Goal: Task Accomplishment & Management: Manage account settings

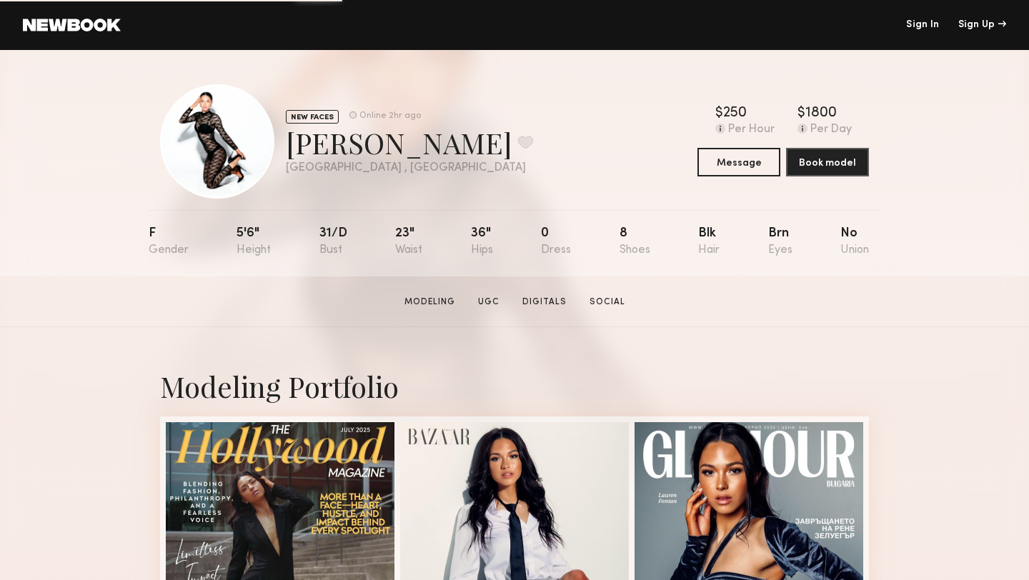
click at [216, 125] on div at bounding box center [217, 141] width 114 height 114
click at [90, 23] on link at bounding box center [72, 25] width 98 height 13
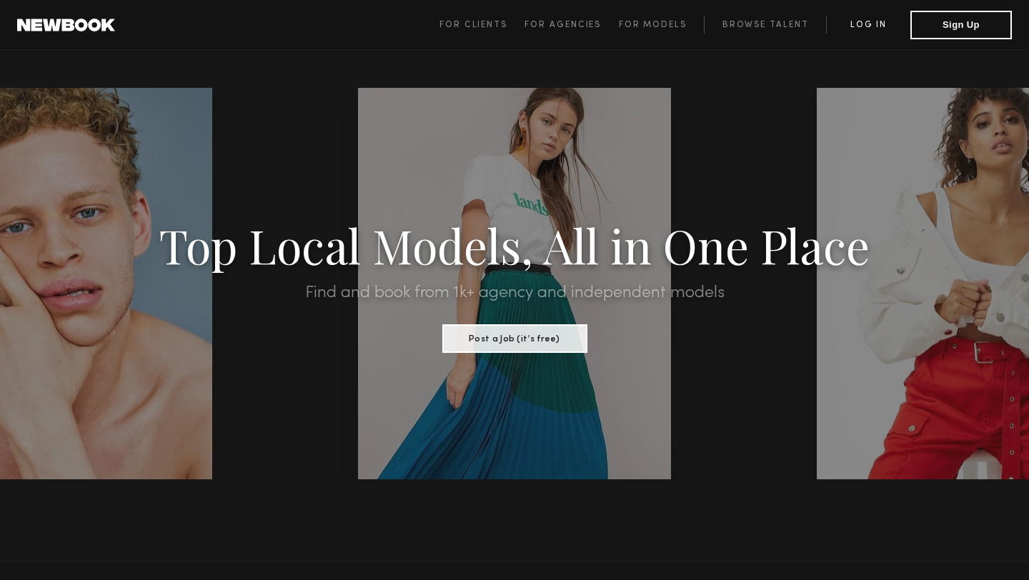
click at [876, 29] on link "Log in" at bounding box center [868, 24] width 84 height 17
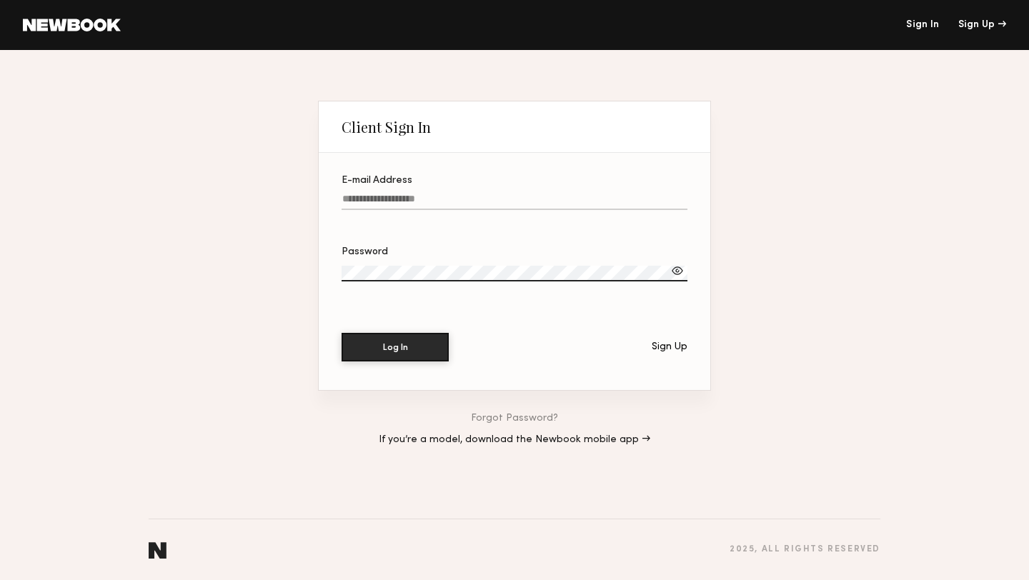
click at [484, 196] on input "E-mail Address" at bounding box center [514, 202] width 346 height 16
type input "**********"
click at [341, 333] on button "Log In" at bounding box center [394, 347] width 107 height 29
click at [679, 262] on label "Password" at bounding box center [514, 271] width 346 height 49
click at [679, 269] on div at bounding box center [677, 271] width 14 height 14
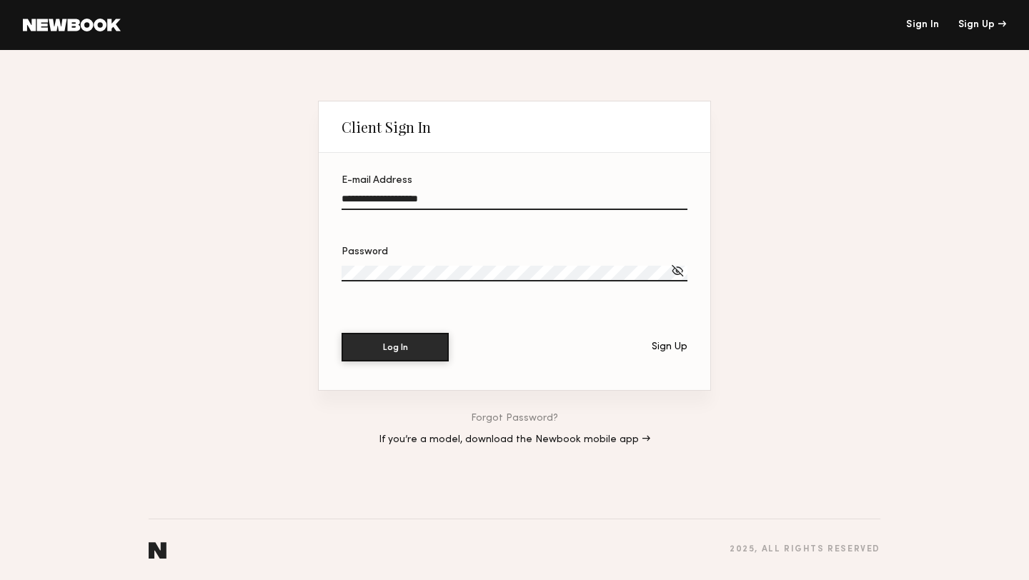
click at [679, 269] on div at bounding box center [677, 271] width 14 height 14
click at [554, 440] on link "If you’re a model, download the Newbook mobile app →" at bounding box center [514, 440] width 271 height 10
